Goal: Task Accomplishment & Management: Use online tool/utility

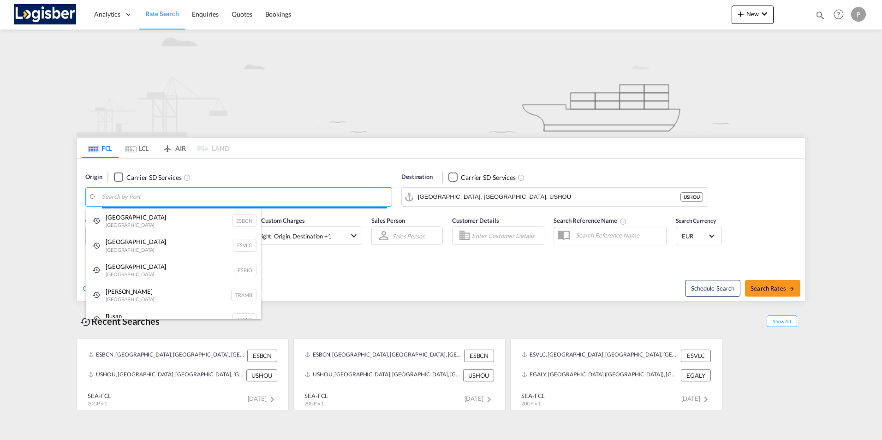
click at [110, 198] on body "Analytics Dashboard Rate Search Enquiries Quotes Bookings" at bounding box center [441, 220] width 882 height 440
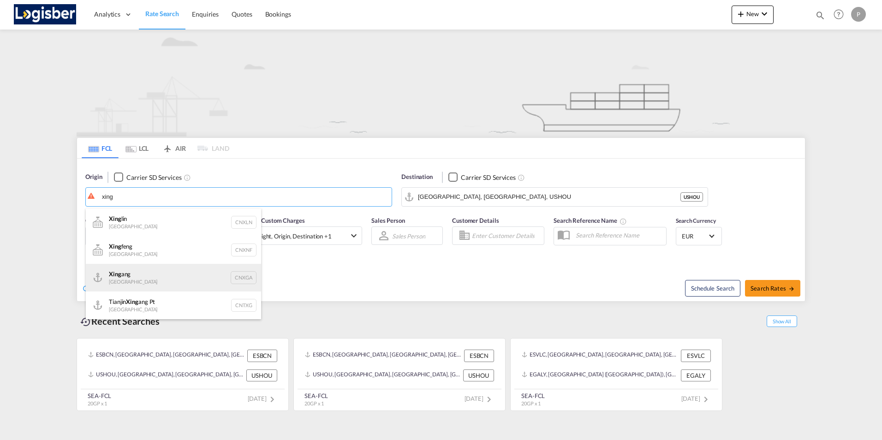
click at [127, 274] on div "Xing ang China CNXGA" at bounding box center [173, 278] width 175 height 28
type input "Xingang, CNXGA"
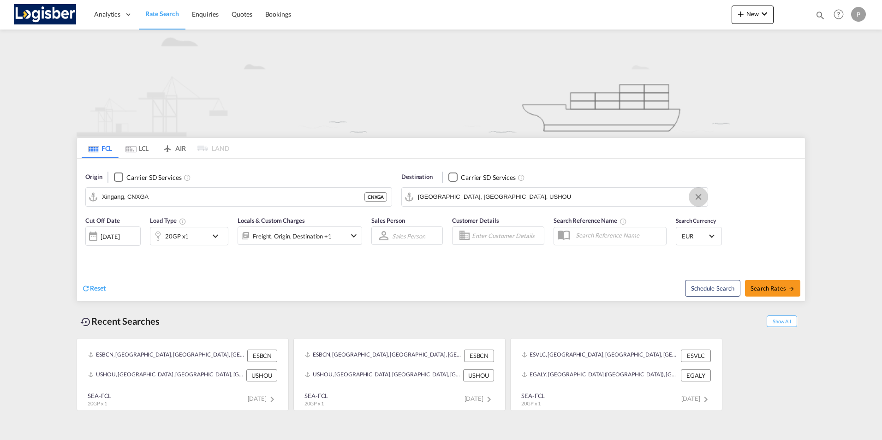
click at [699, 198] on button "Clear Input" at bounding box center [698, 197] width 14 height 14
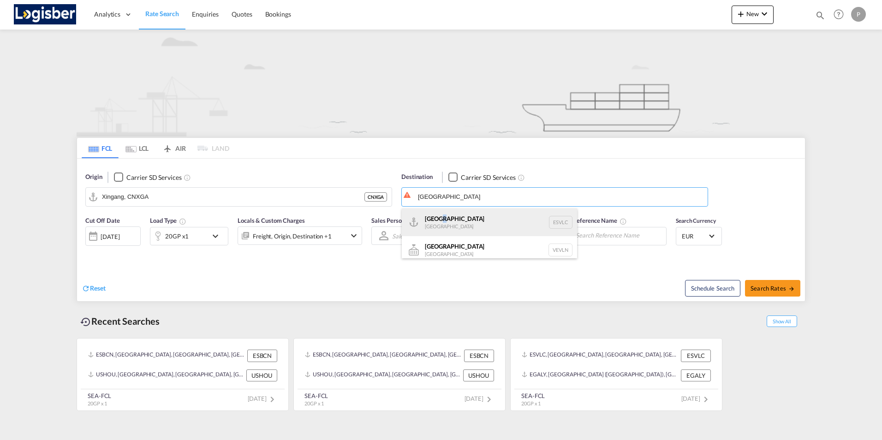
click at [441, 219] on div "[GEOGRAPHIC_DATA] [GEOGRAPHIC_DATA] ESVLC" at bounding box center [489, 222] width 175 height 28
type input "[GEOGRAPHIC_DATA], ESVLC"
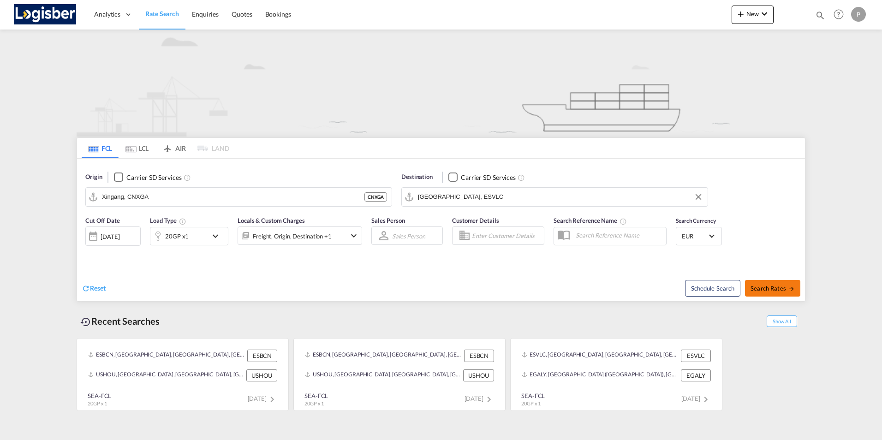
click at [774, 293] on button "Search Rates" at bounding box center [772, 288] width 55 height 17
type input "CNXGA to ESVLC / [DATE]"
